Goal: Information Seeking & Learning: Learn about a topic

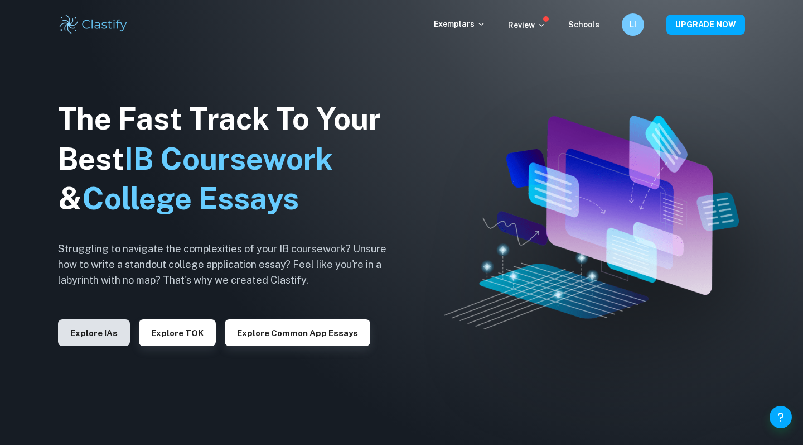
click at [100, 328] on button "Explore IAs" at bounding box center [94, 332] width 72 height 27
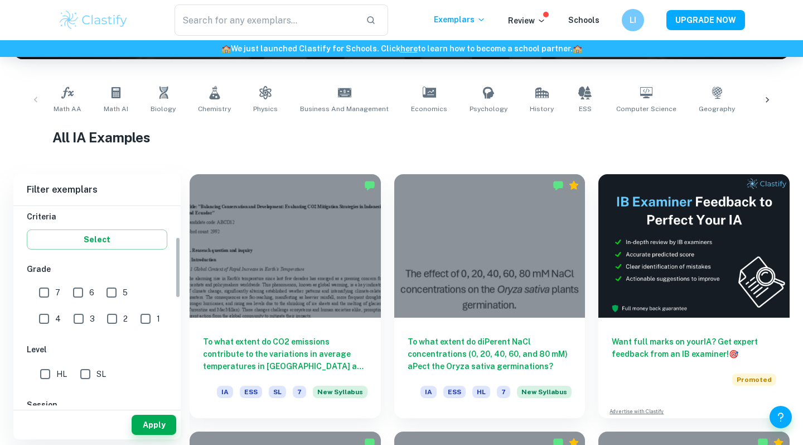
scroll to position [200, 0]
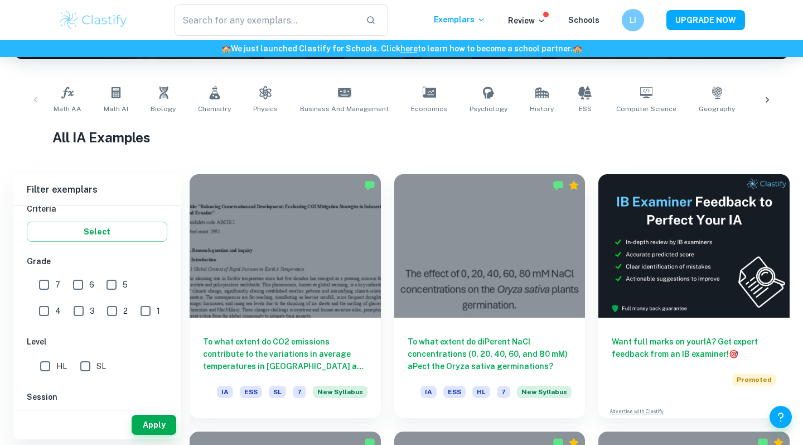
click at [46, 287] on input "7" at bounding box center [44, 284] width 22 height 22
checkbox input "true"
click at [78, 283] on input "6" at bounding box center [78, 284] width 22 height 22
checkbox input "true"
click at [113, 287] on input "5" at bounding box center [111, 284] width 22 height 22
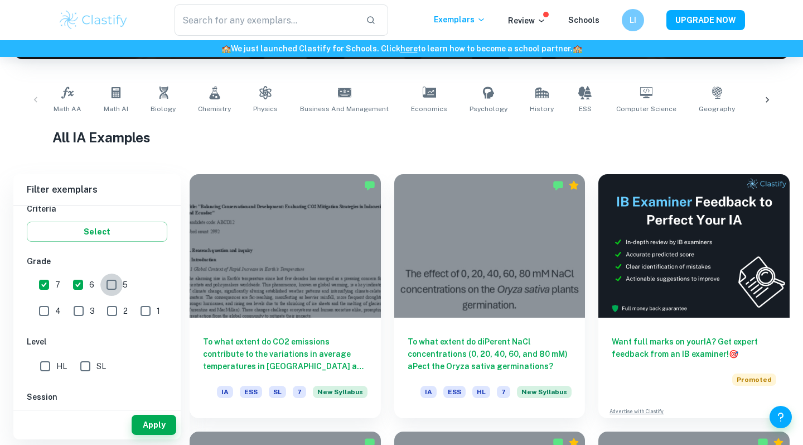
checkbox input "true"
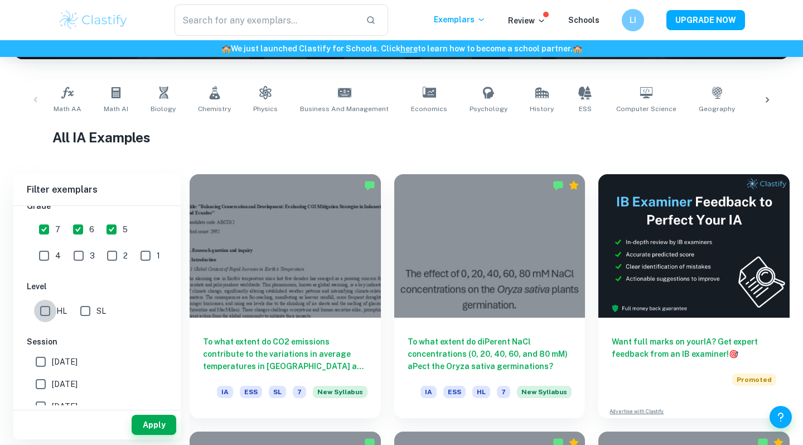
click at [44, 311] on input "HL" at bounding box center [45, 311] width 22 height 22
checkbox input "true"
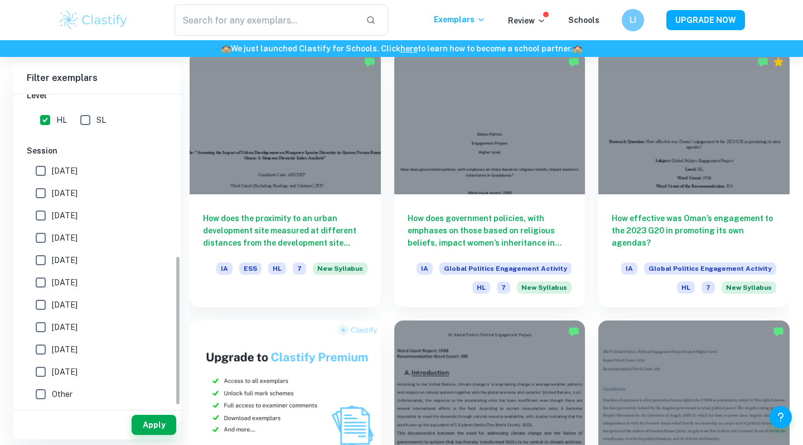
scroll to position [586, 0]
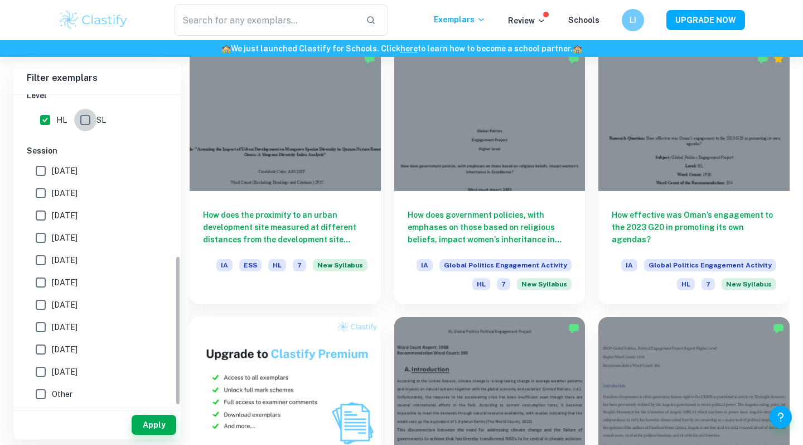
click at [83, 115] on input "SL" at bounding box center [85, 120] width 22 height 22
checkbox input "true"
click at [146, 425] on button "Apply" at bounding box center [154, 424] width 45 height 20
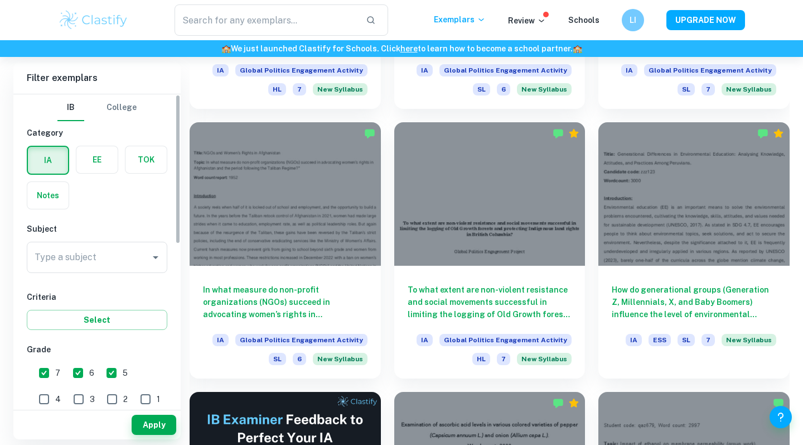
scroll to position [1555, 0]
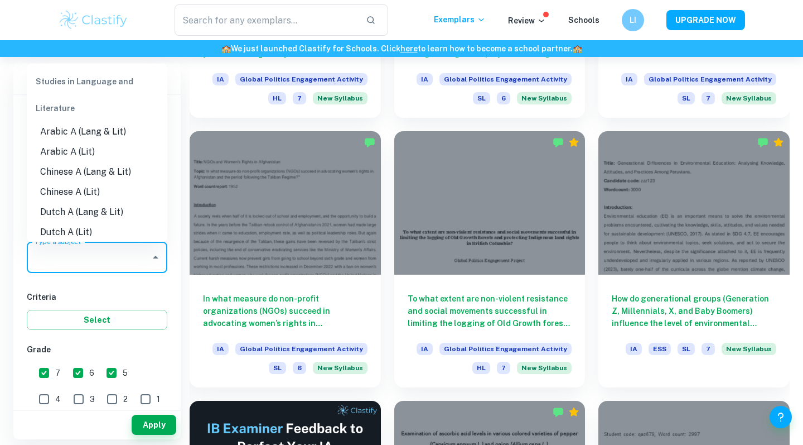
click at [101, 265] on input "Type a subject" at bounding box center [89, 257] width 114 height 21
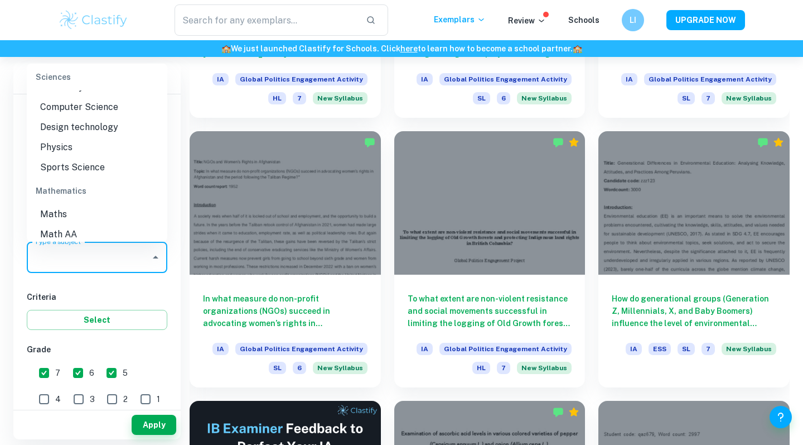
scroll to position [1418, 0]
click at [60, 223] on li "Math AA" at bounding box center [97, 233] width 141 height 20
type input "Math AA"
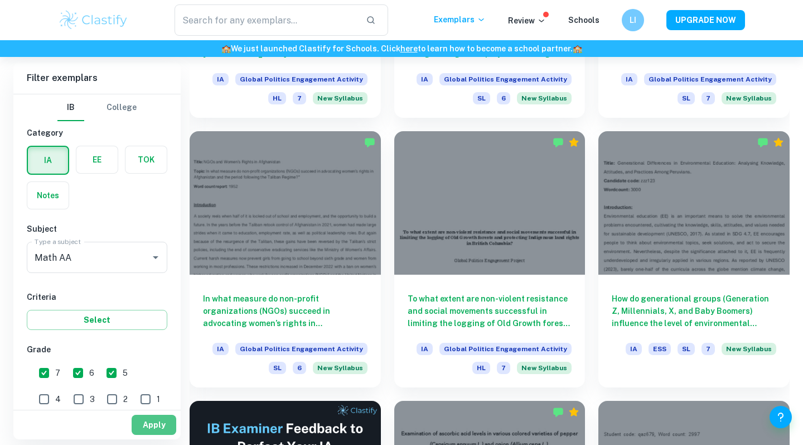
click at [151, 432] on button "Apply" at bounding box center [154, 424] width 45 height 20
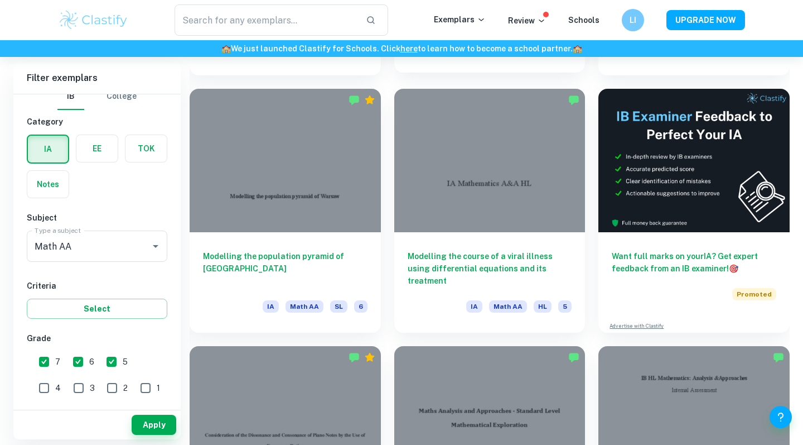
scroll to position [4402, 0]
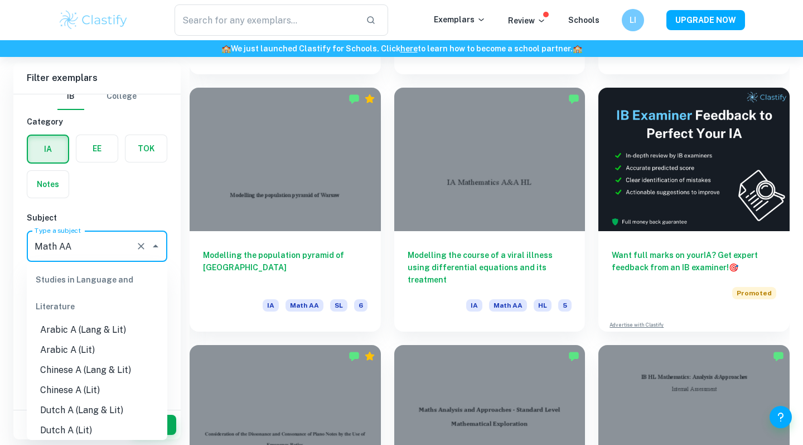
click at [104, 253] on input "Math AA" at bounding box center [81, 245] width 99 height 21
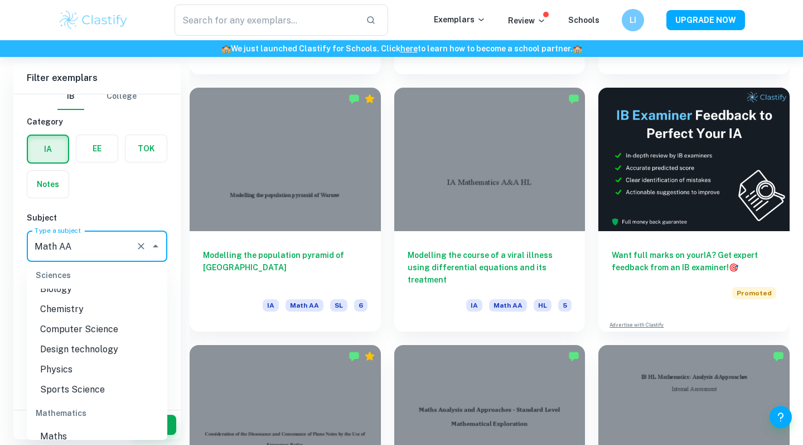
click at [117, 216] on h6 "Subject" at bounding box center [97, 217] width 141 height 12
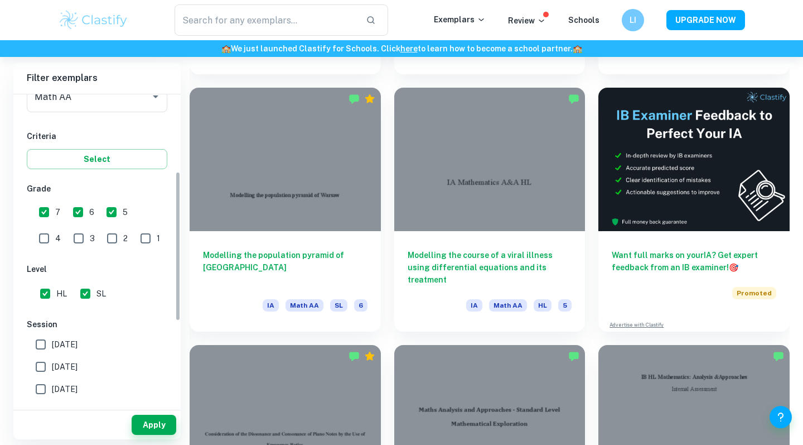
scroll to position [165, 0]
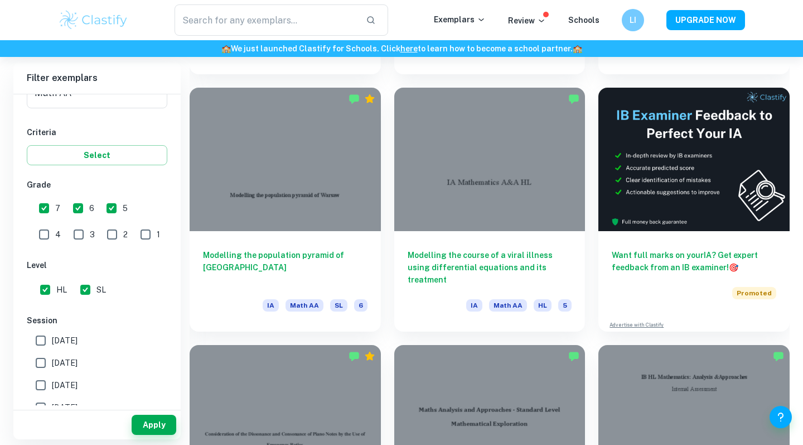
click at [38, 287] on input "HL" at bounding box center [45, 289] width 22 height 22
click at [159, 429] on button "Apply" at bounding box center [154, 424] width 45 height 20
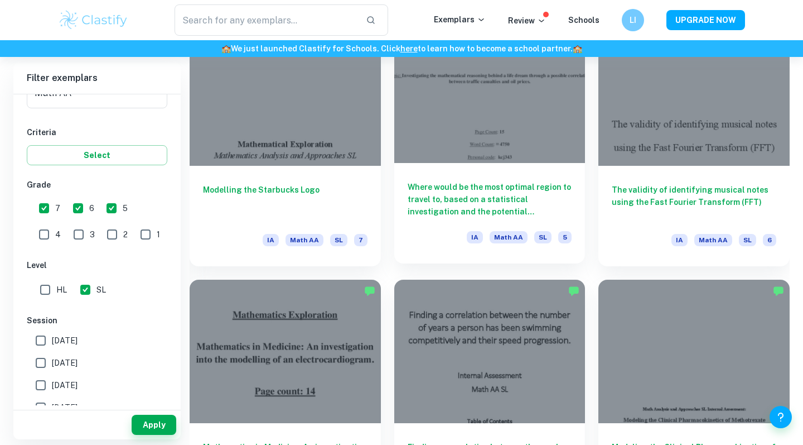
scroll to position [3712, 0]
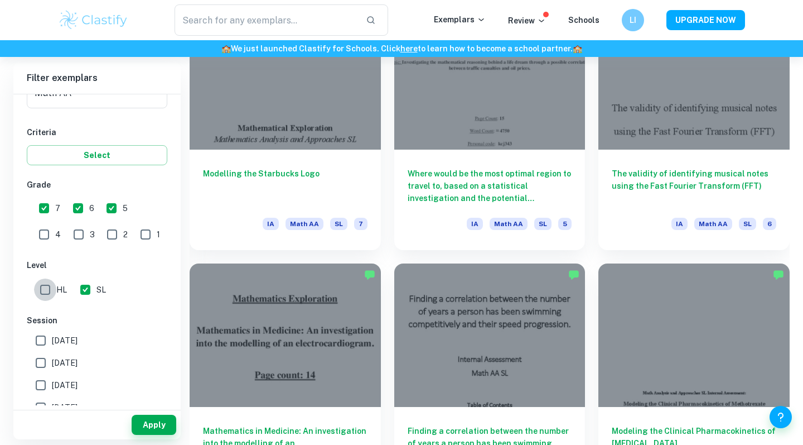
click at [48, 291] on input "HL" at bounding box center [45, 289] width 22 height 22
checkbox input "true"
click at [86, 286] on input "SL" at bounding box center [85, 289] width 22 height 22
checkbox input "false"
click at [158, 420] on button "Apply" at bounding box center [154, 424] width 45 height 20
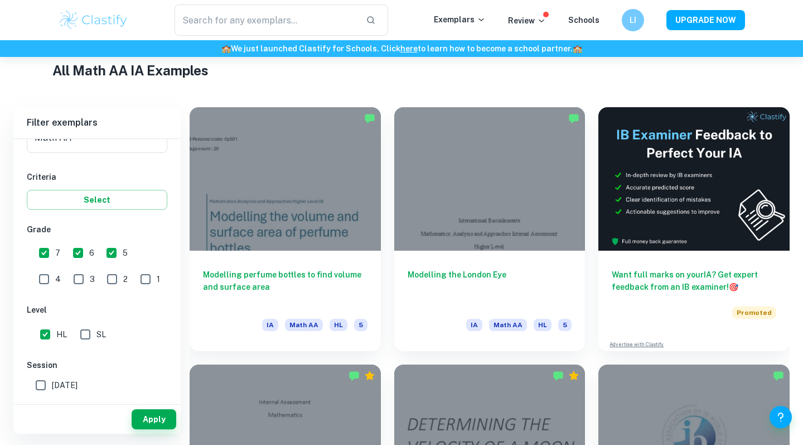
scroll to position [0, 0]
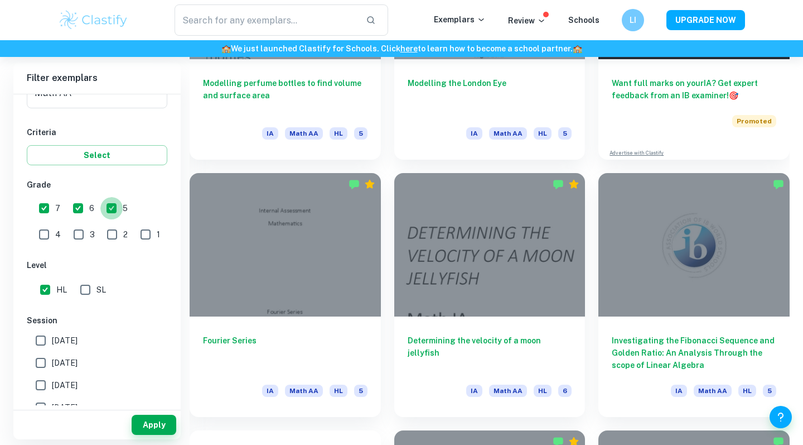
click at [117, 209] on input "5" at bounding box center [111, 208] width 22 height 22
checkbox input "false"
click at [152, 421] on button "Apply" at bounding box center [154, 424] width 45 height 20
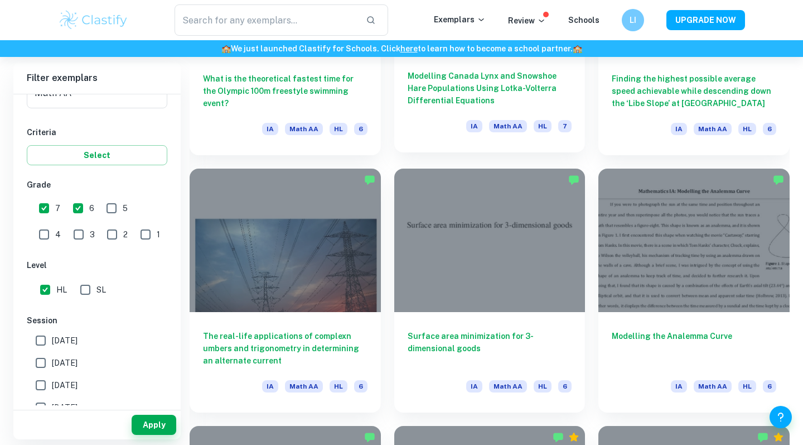
scroll to position [3809, 0]
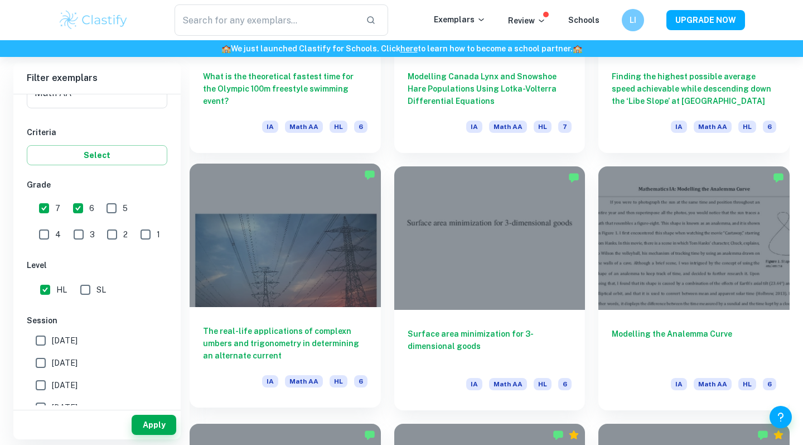
click at [270, 279] on div at bounding box center [285, 234] width 191 height 143
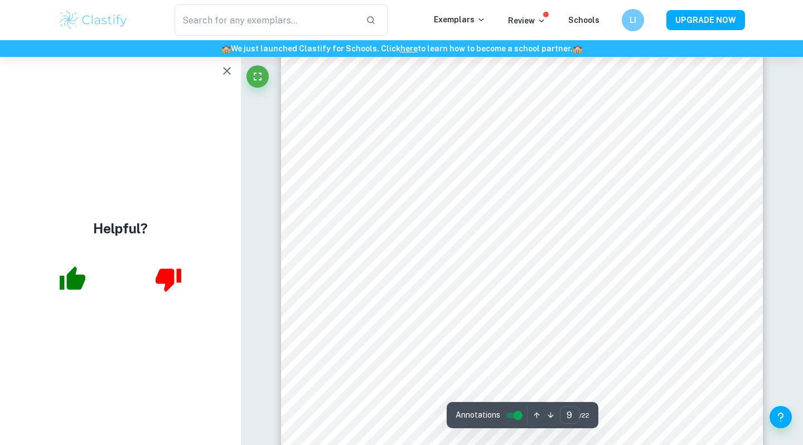
scroll to position [5751, 0]
type input "19"
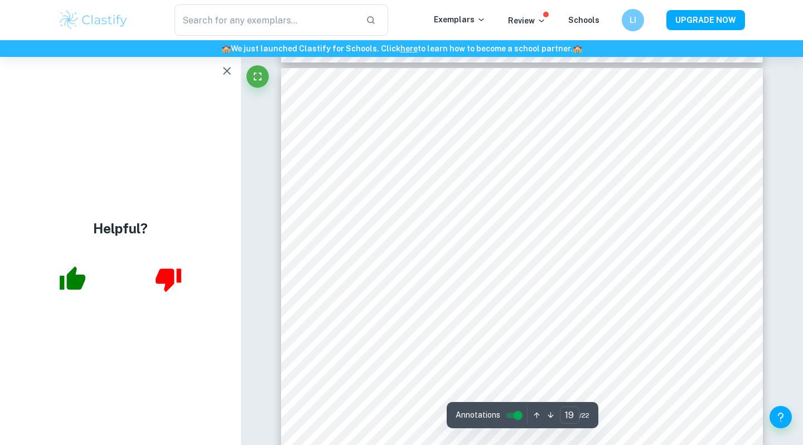
scroll to position [12674, 0]
